Goal: Information Seeking & Learning: Find contact information

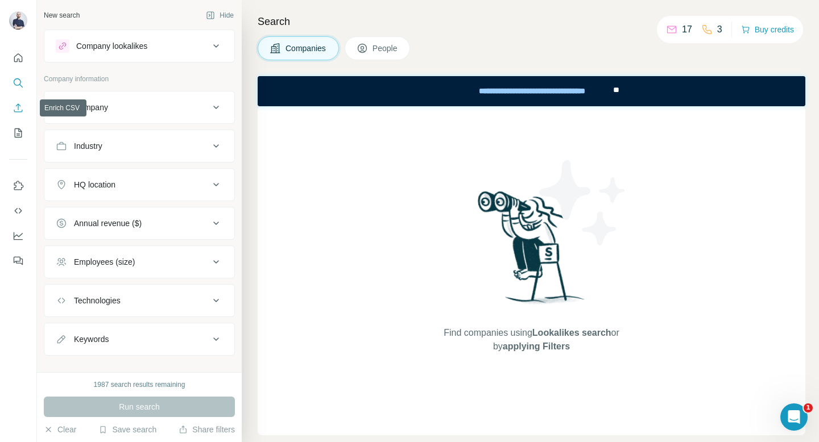
click at [20, 106] on icon "Enrich CSV" at bounding box center [18, 107] width 11 height 11
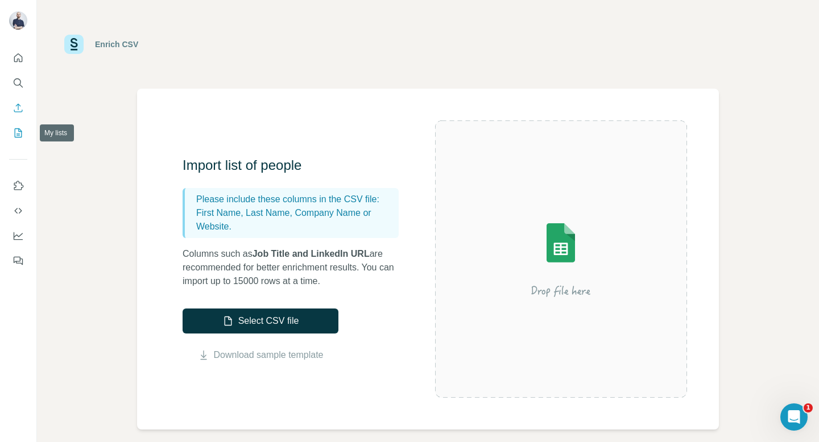
click at [17, 134] on icon "My lists" at bounding box center [19, 132] width 6 height 7
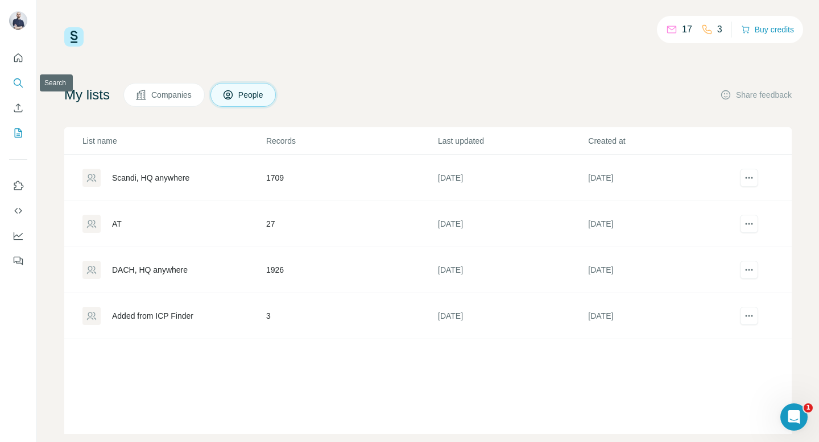
click at [14, 80] on icon "Search" at bounding box center [18, 82] width 11 height 11
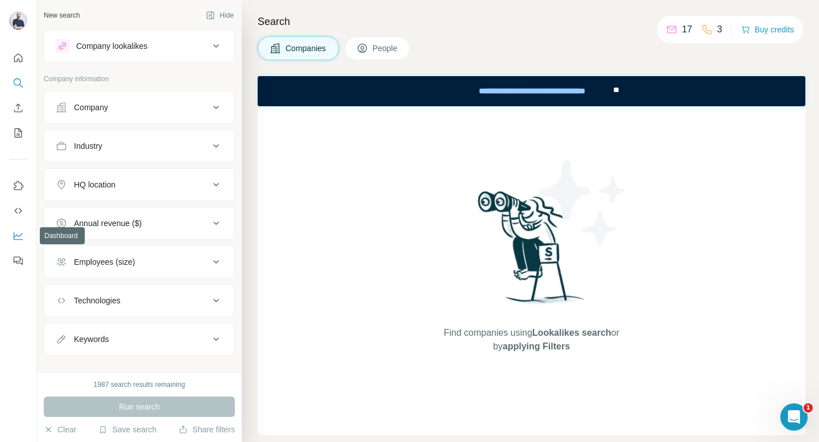
click at [18, 232] on icon "Dashboard" at bounding box center [18, 235] width 11 height 11
click at [19, 206] on icon "Use Surfe API" at bounding box center [18, 210] width 11 height 11
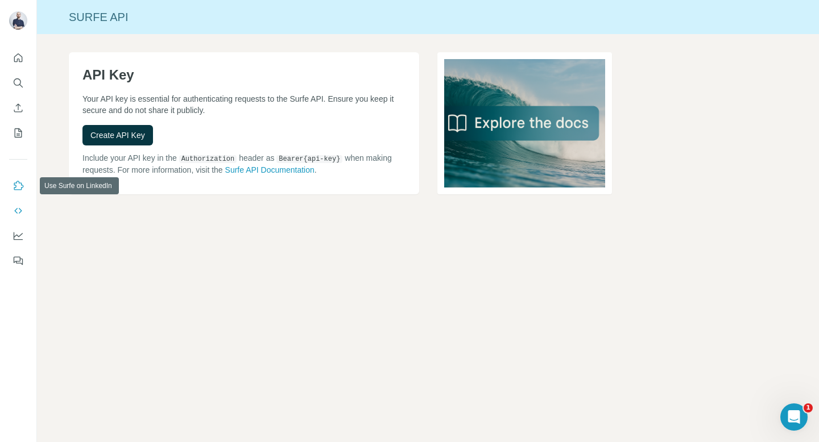
click at [18, 186] on icon "Use Surfe on LinkedIn" at bounding box center [18, 185] width 11 height 11
click at [28, 131] on div at bounding box center [18, 156] width 36 height 230
click at [15, 131] on icon "My lists" at bounding box center [18, 133] width 7 height 9
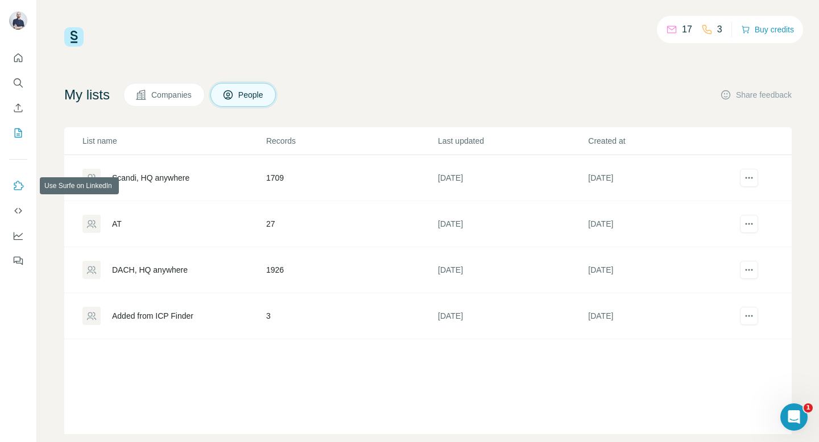
click at [20, 188] on icon "Use Surfe on LinkedIn" at bounding box center [18, 185] width 11 height 11
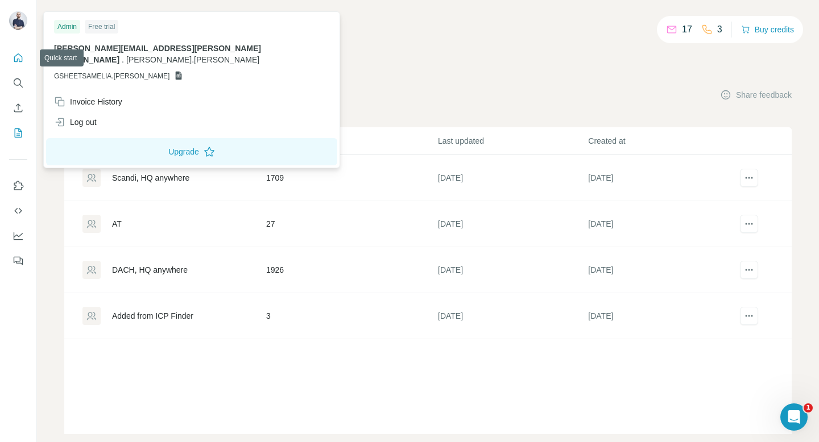
click at [13, 57] on icon "Quick start" at bounding box center [18, 57] width 11 height 11
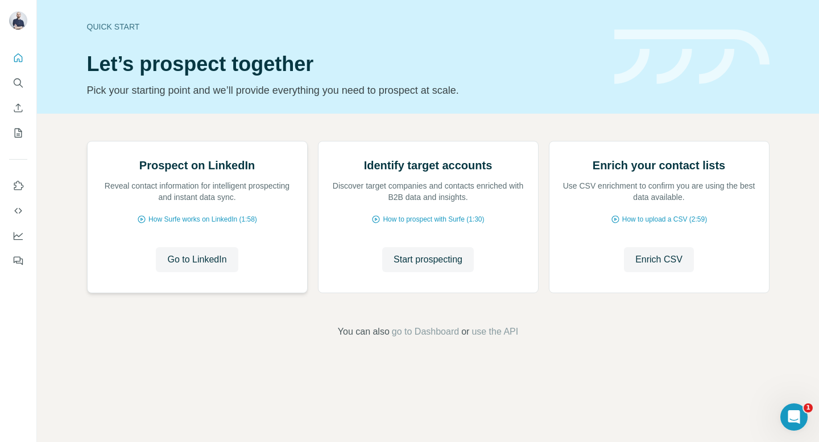
scroll to position [47, 0]
click at [180, 267] on span "Go to LinkedIn" at bounding box center [196, 260] width 59 height 14
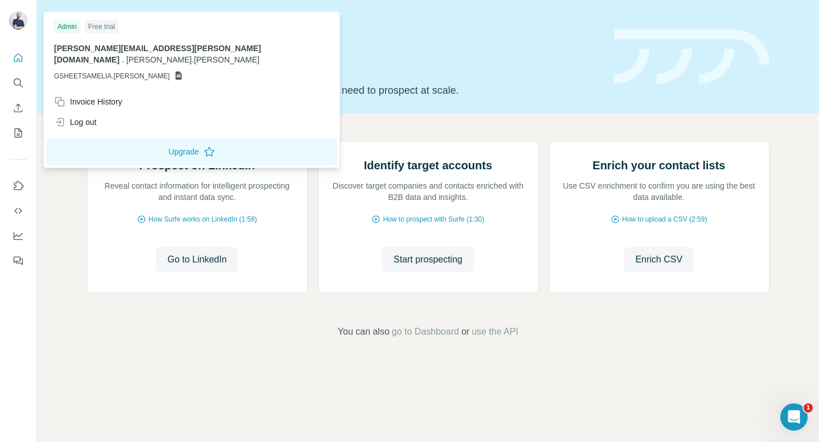
click at [20, 27] on img at bounding box center [18, 20] width 18 height 18
click at [19, 129] on icon "My lists" at bounding box center [19, 132] width 6 height 7
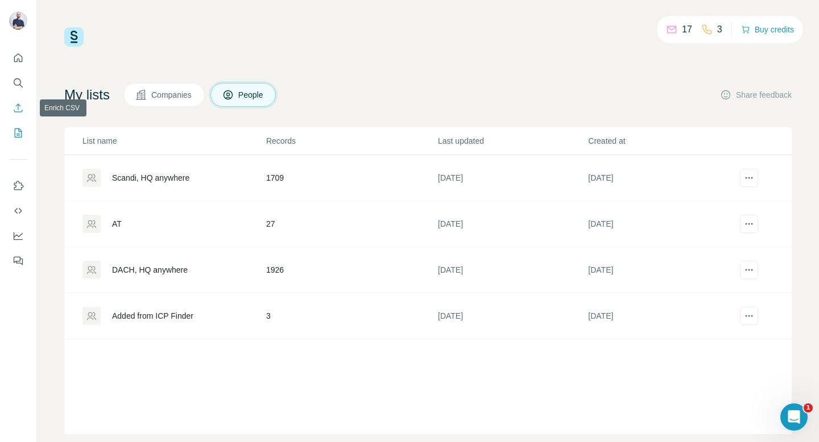
click at [16, 100] on button "Enrich CSV" at bounding box center [18, 108] width 18 height 20
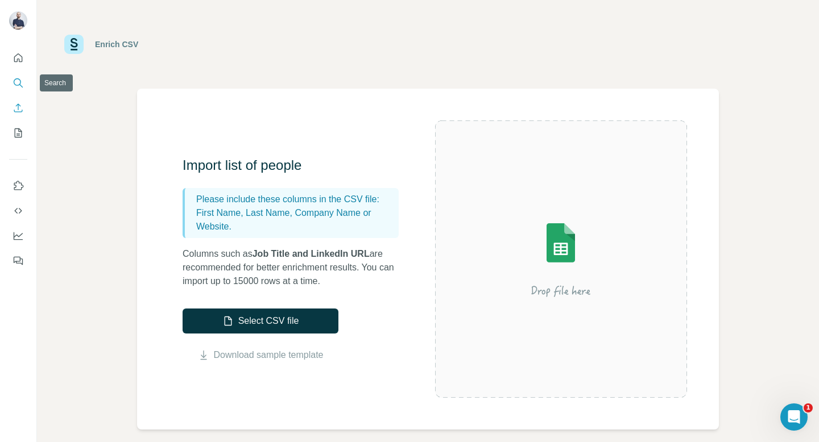
click at [18, 85] on icon "Search" at bounding box center [17, 81] width 7 height 7
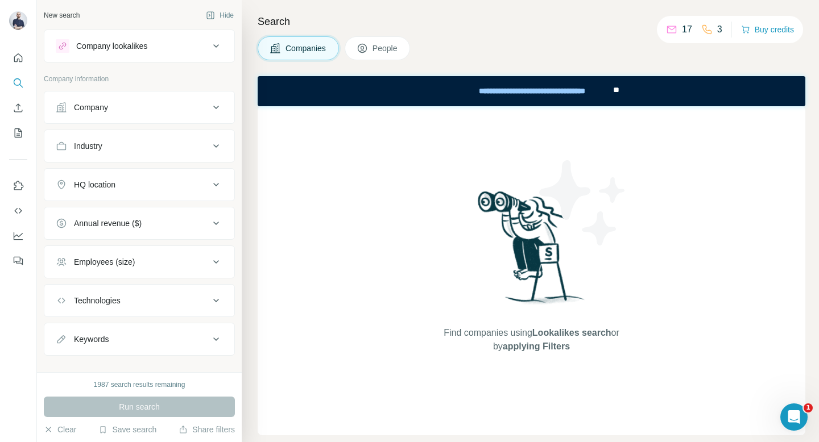
click at [147, 42] on div "Company lookalikes" at bounding box center [111, 45] width 71 height 11
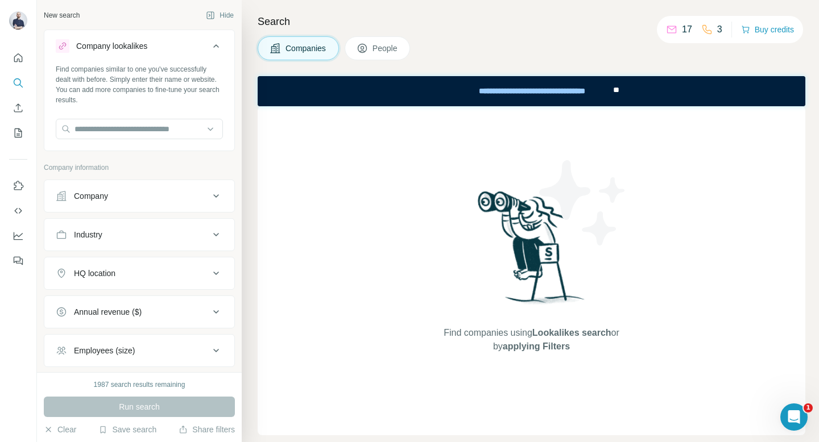
click at [277, 53] on icon at bounding box center [275, 48] width 11 height 11
click at [382, 53] on span "People" at bounding box center [385, 48] width 26 height 11
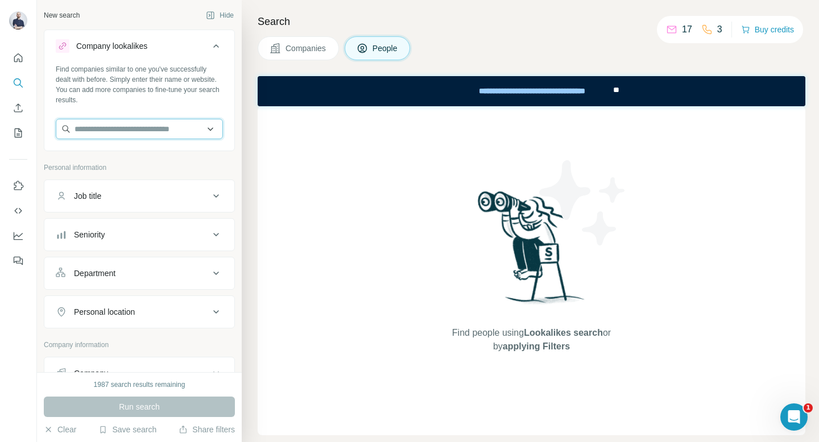
click at [110, 129] on input "text" at bounding box center [139, 129] width 167 height 20
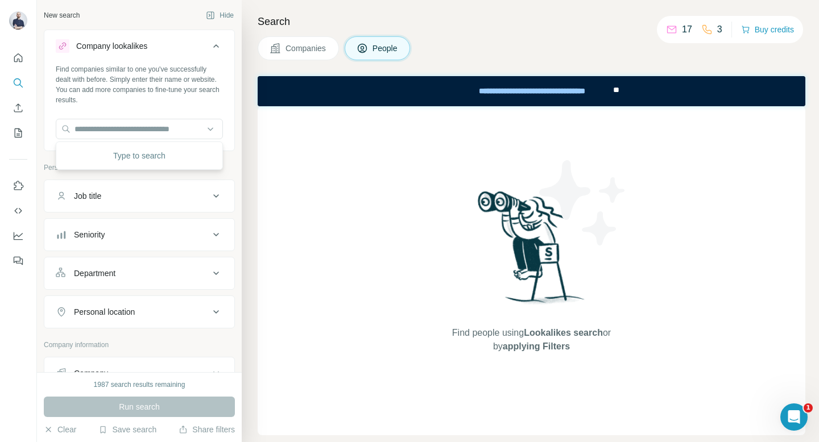
click at [130, 203] on button "Job title" at bounding box center [139, 196] width 190 height 27
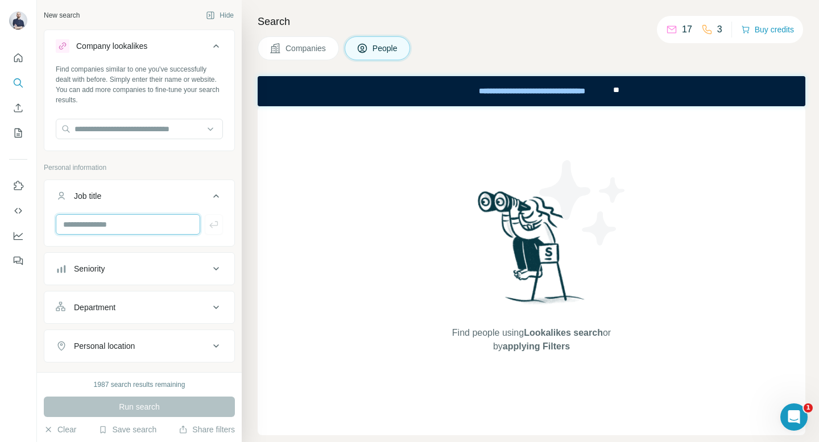
click at [115, 226] on input "text" at bounding box center [128, 224] width 144 height 20
paste input "**********"
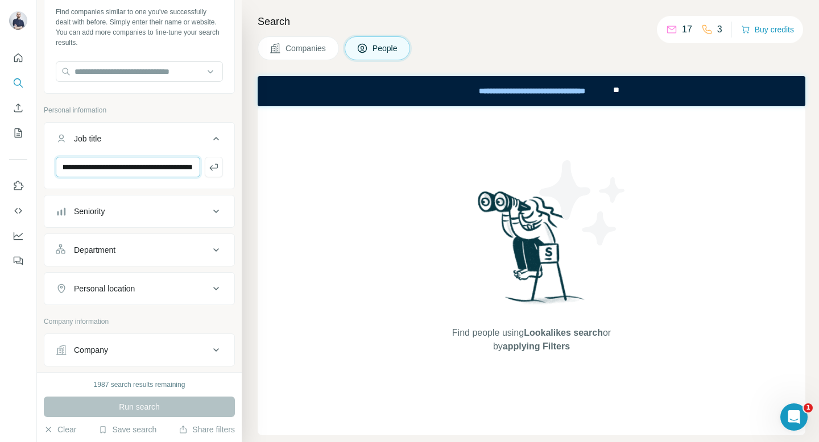
scroll to position [58, 0]
type input "**********"
click at [136, 245] on div "Department" at bounding box center [133, 249] width 154 height 11
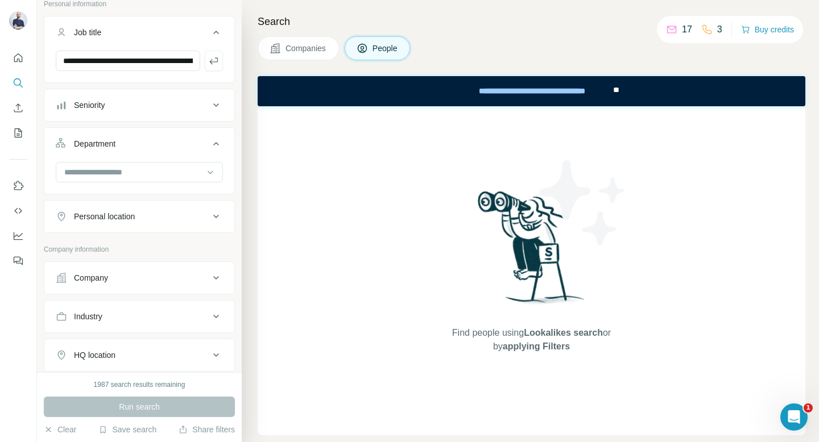
scroll to position [241, 0]
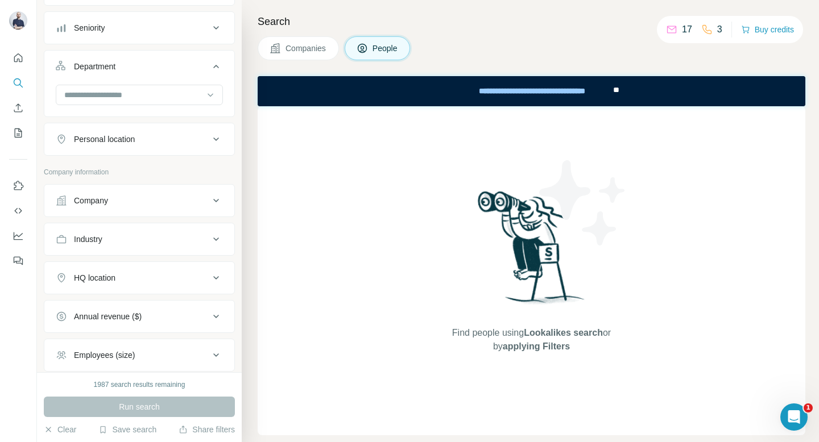
click at [173, 177] on div "Company information" at bounding box center [139, 175] width 191 height 17
click at [173, 202] on div "Company" at bounding box center [133, 200] width 154 height 11
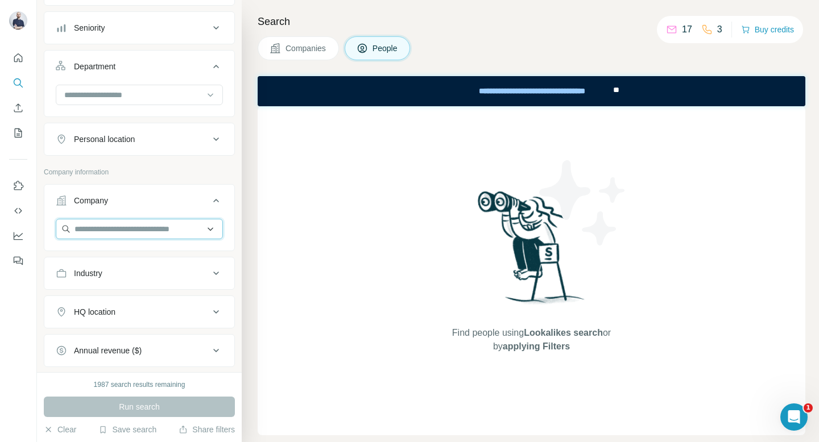
click at [139, 238] on input "text" at bounding box center [139, 229] width 167 height 20
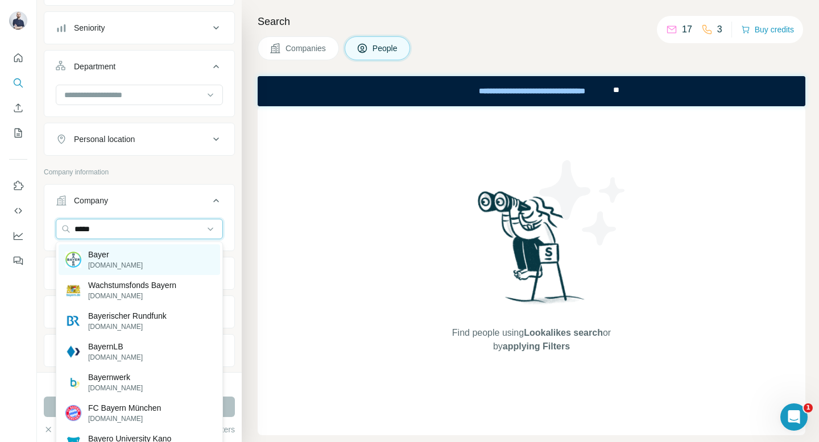
type input "*****"
click at [141, 262] on div "Bayer [DOMAIN_NAME]" at bounding box center [139, 259] width 161 height 31
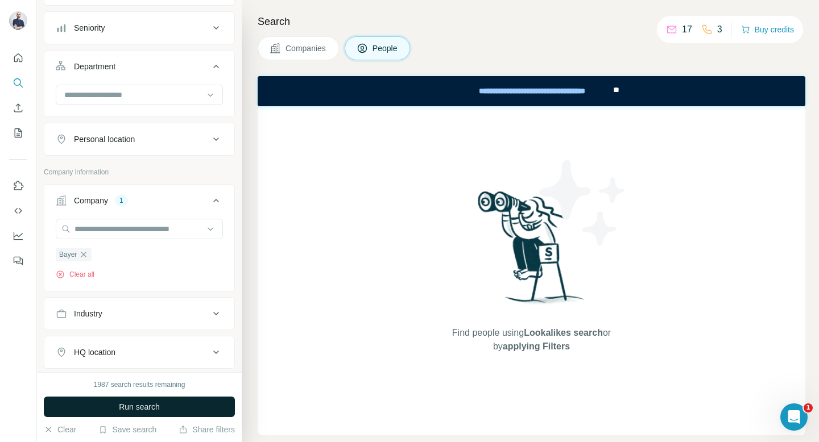
click at [140, 405] on span "Run search" at bounding box center [139, 406] width 41 height 11
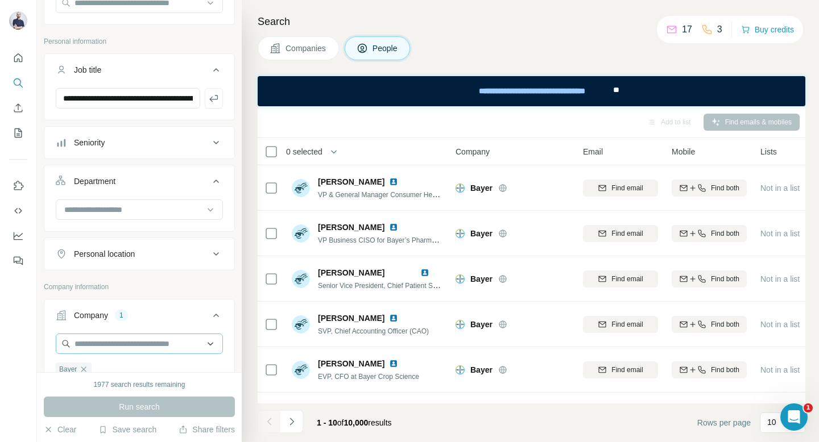
scroll to position [126, 0]
click at [218, 100] on icon "button" at bounding box center [213, 98] width 11 height 11
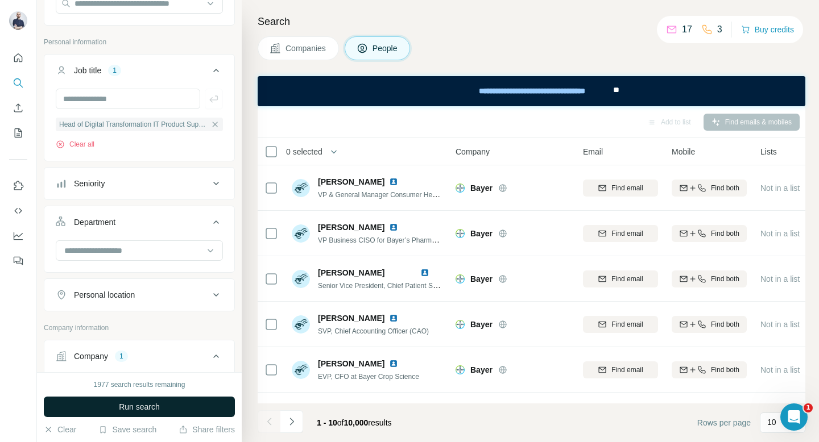
click at [127, 411] on span "Run search" at bounding box center [139, 406] width 41 height 11
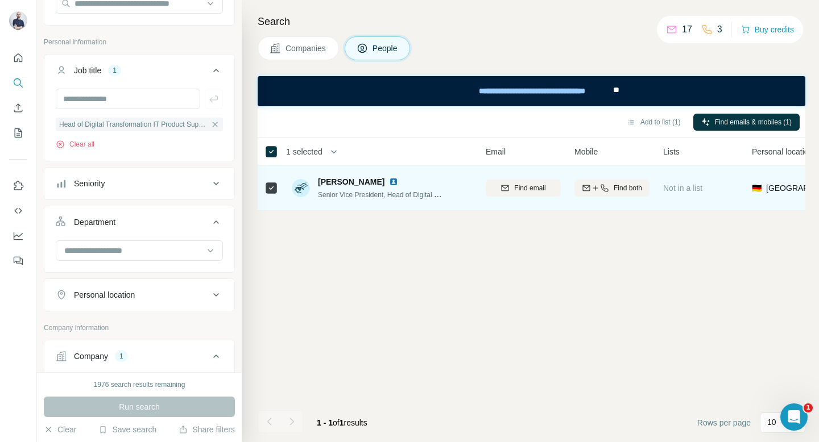
scroll to position [0, 119]
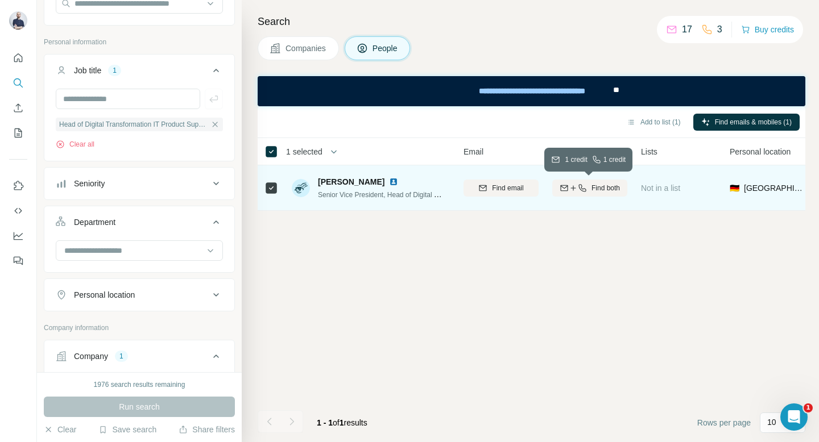
click at [598, 190] on span "Find both" at bounding box center [605, 188] width 28 height 10
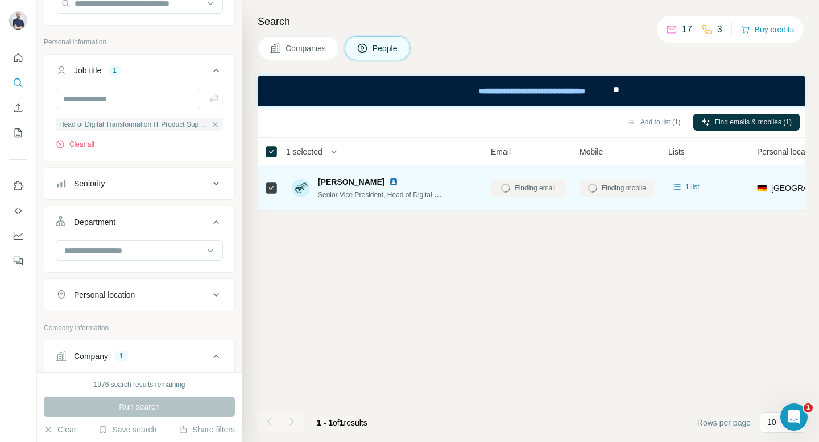
scroll to position [0, 10]
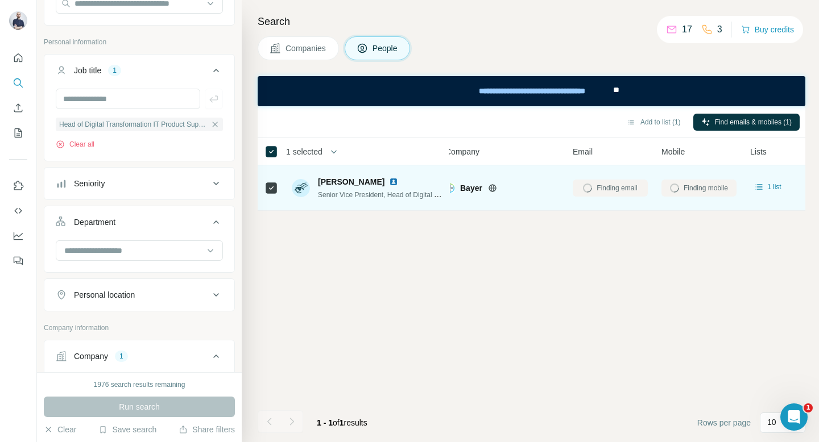
click at [326, 323] on div "Add to list (1) Find emails & mobiles (1) 1 selected People Company Email Mobil…" at bounding box center [532, 274] width 548 height 336
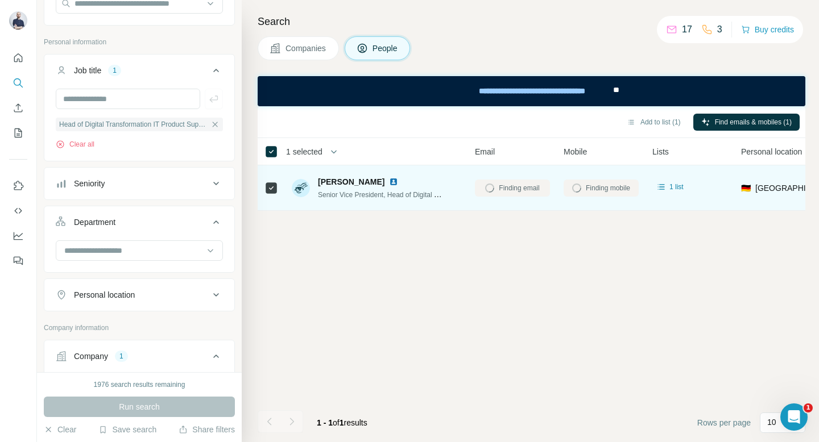
scroll to position [0, 125]
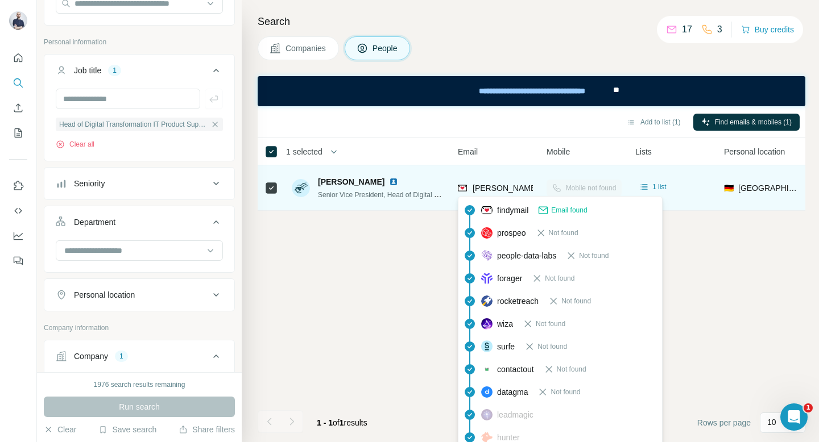
click at [478, 186] on span "[PERSON_NAME][EMAIL_ADDRESS][PERSON_NAME][PERSON_NAME][DOMAIN_NAME]" at bounding box center [637, 188] width 331 height 9
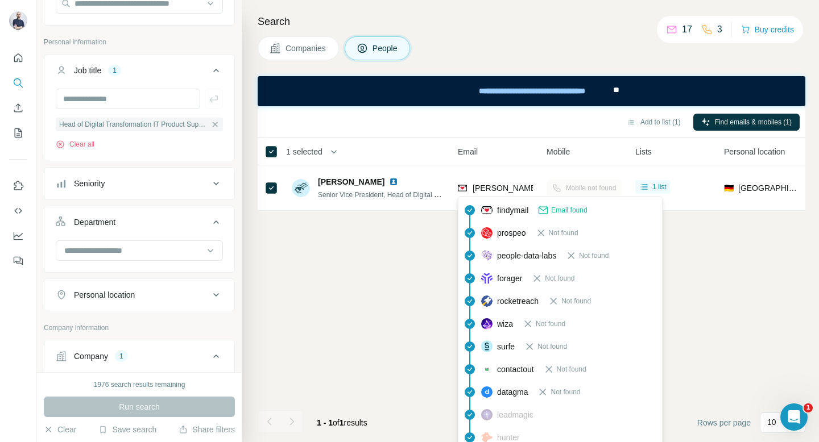
click at [540, 153] on th "Mobile" at bounding box center [584, 151] width 89 height 27
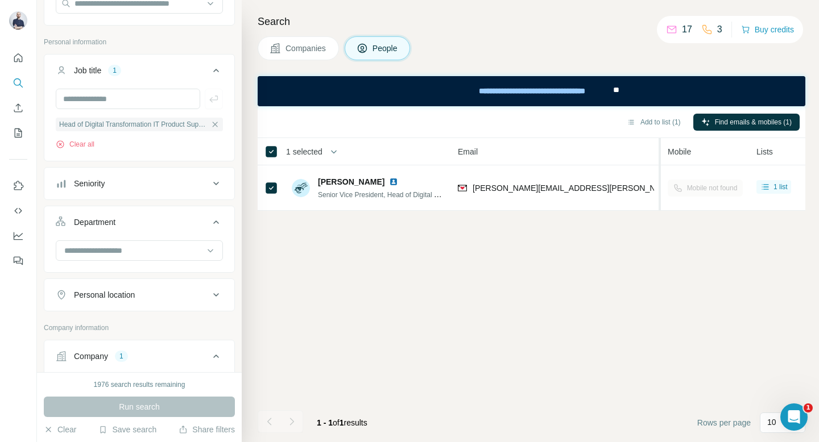
drag, startPoint x: 536, startPoint y: 153, endPoint x: 661, endPoint y: 150, distance: 125.1
click at [0, 0] on tr "1 selected People Company Email Mobile Lists Personal location Seniority Depart…" at bounding box center [0, 0] width 0 height 0
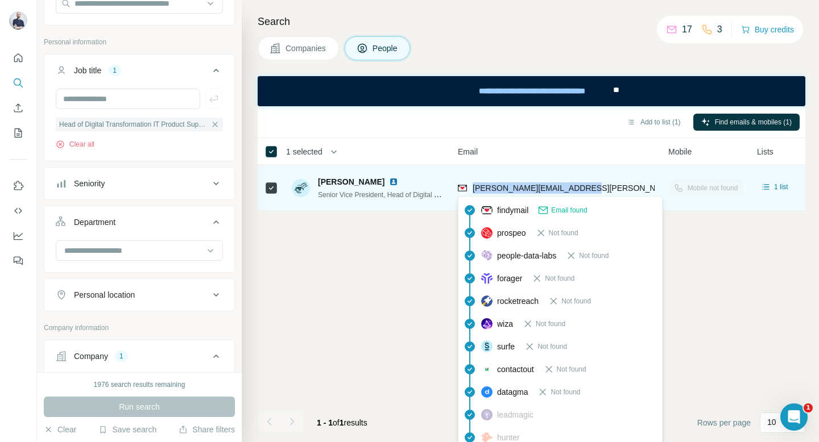
drag, startPoint x: 592, startPoint y: 188, endPoint x: 472, endPoint y: 189, distance: 120.0
click at [472, 189] on div "[PERSON_NAME][EMAIL_ADDRESS][PERSON_NAME][PERSON_NAME][DOMAIN_NAME]" at bounding box center [556, 187] width 197 height 31
copy span "[PERSON_NAME][EMAIL_ADDRESS][PERSON_NAME][PERSON_NAME][DOMAIN_NAME]"
